Goal: Task Accomplishment & Management: Use online tool/utility

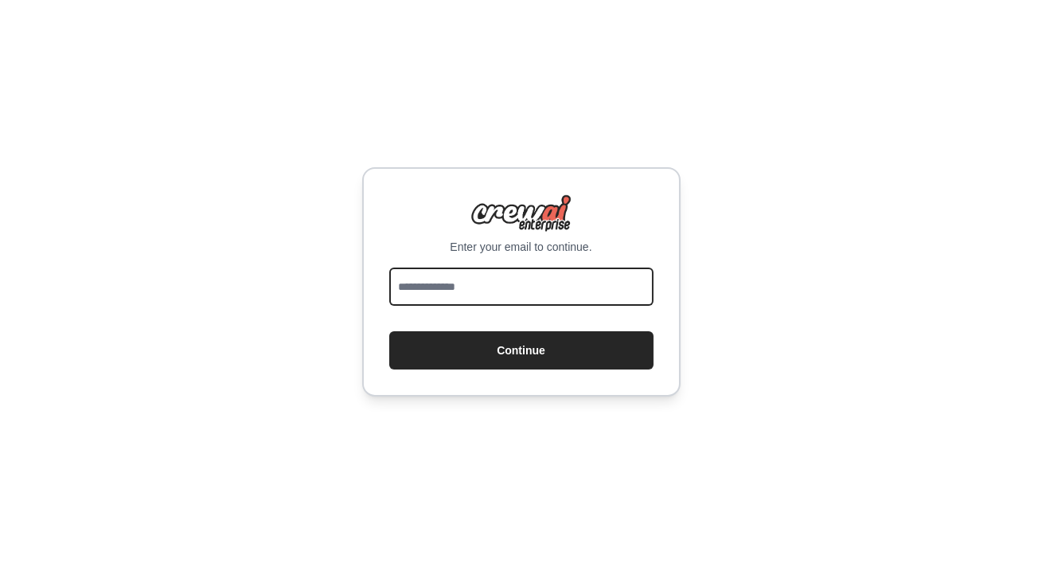
click at [545, 290] on input "email" at bounding box center [521, 287] width 264 height 38
type input "**********"
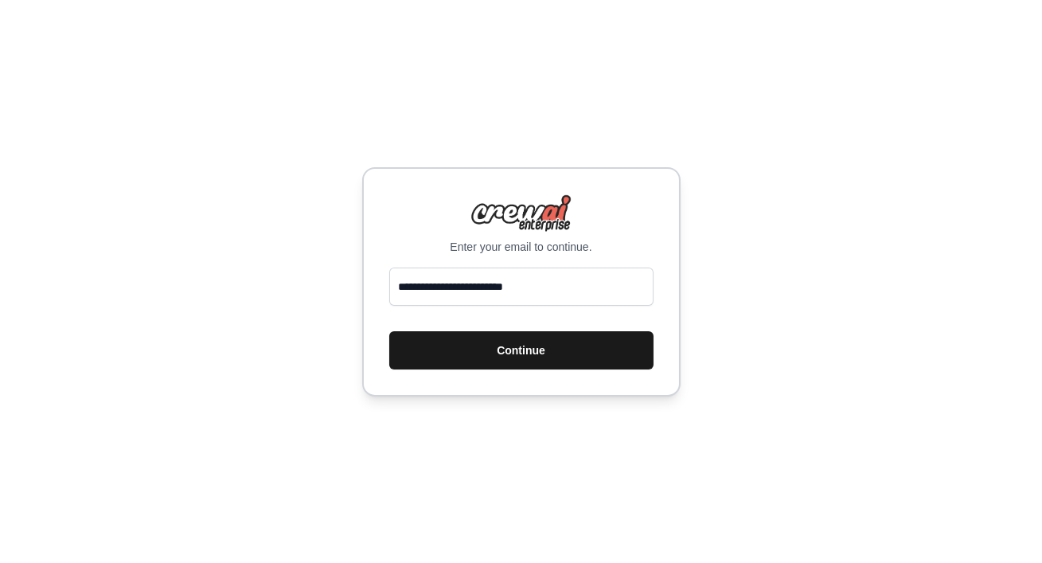
click at [531, 355] on button "Continue" at bounding box center [521, 350] width 264 height 38
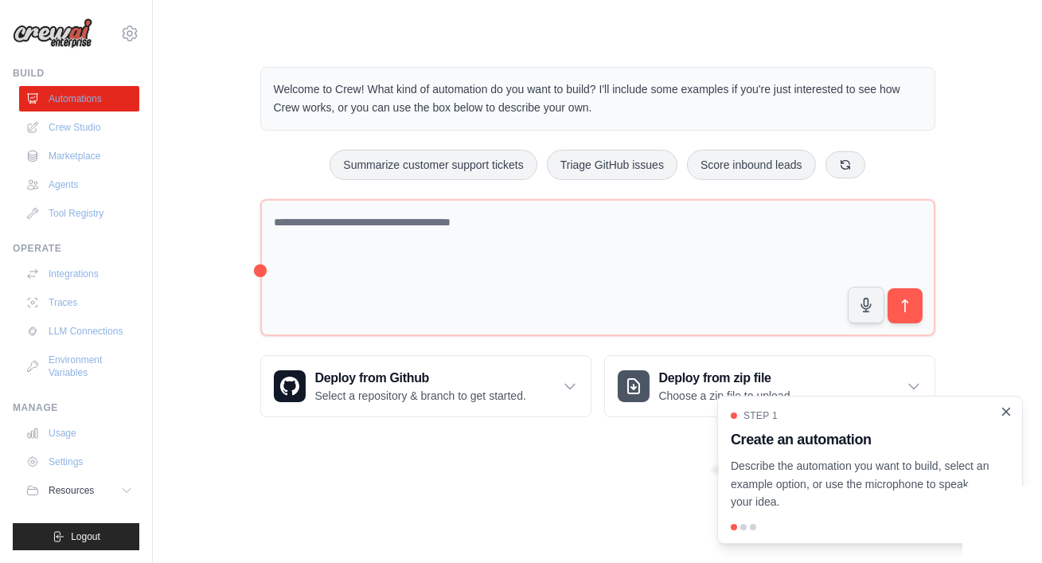
click at [1007, 414] on icon "Close walkthrough" at bounding box center [1006, 411] width 14 height 14
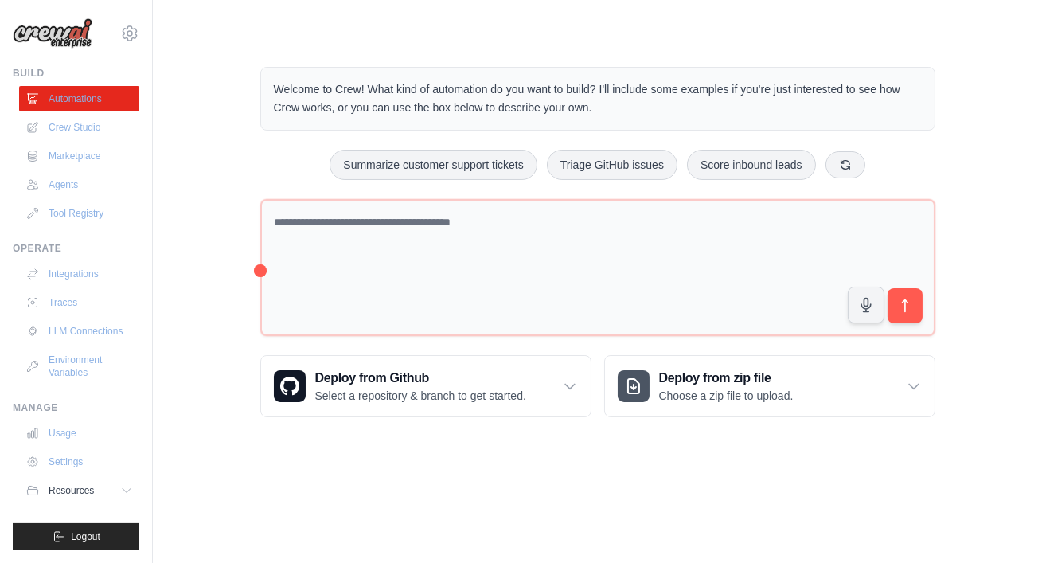
click at [206, 283] on div "Welcome to Crew! What kind of automation do you want to build? I'll include som…" at bounding box center [597, 241] width 838 height 401
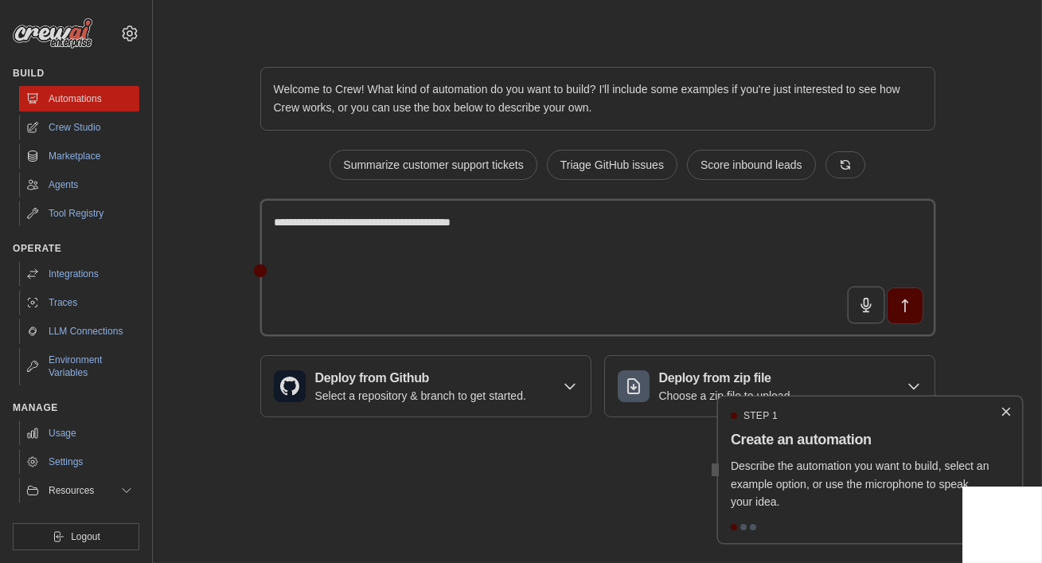
click at [1010, 417] on icon "Close walkthrough" at bounding box center [1006, 411] width 14 height 14
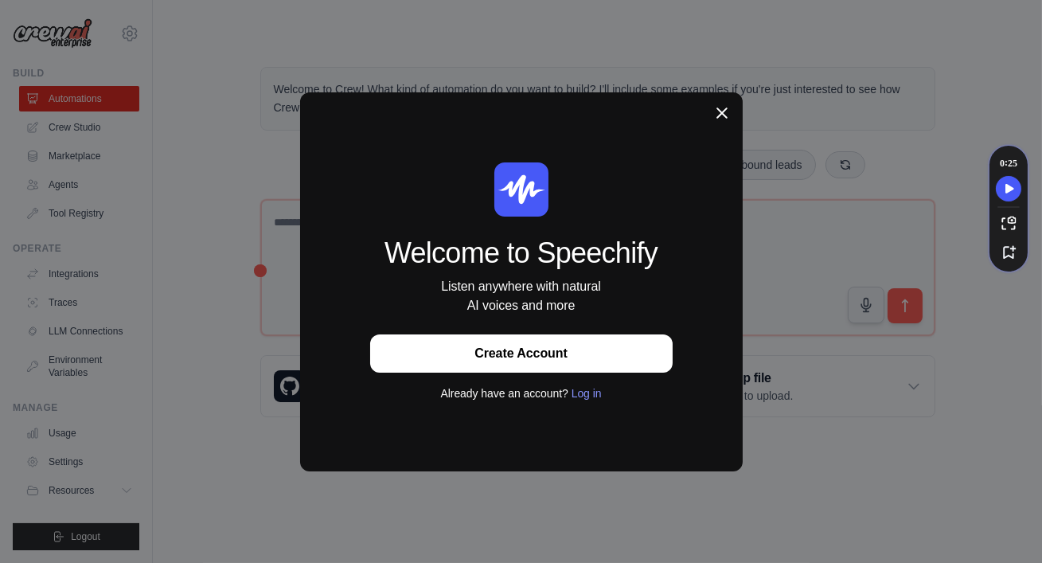
click at [724, 110] on icon at bounding box center [722, 112] width 11 height 11
